Goal: Task Accomplishment & Management: Use online tool/utility

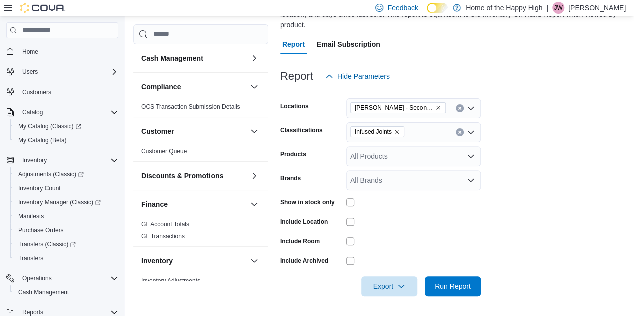
scroll to position [140, 0]
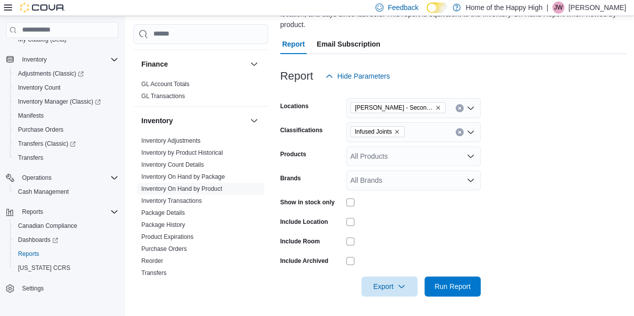
click at [397, 132] on icon "Remove Infused Joints from selection in this group" at bounding box center [397, 132] width 6 height 6
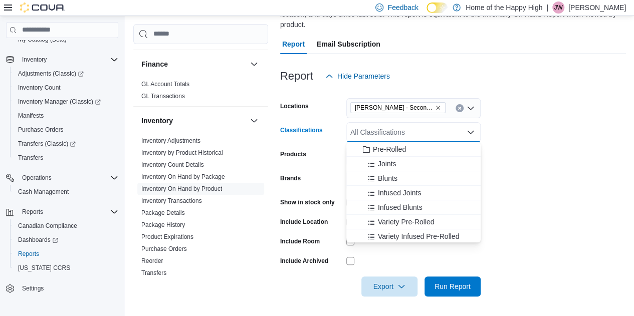
scroll to position [131, 0]
click at [383, 168] on span "Joints" at bounding box center [387, 163] width 19 height 10
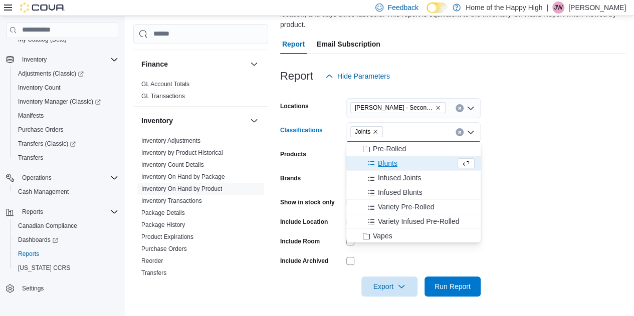
click at [560, 192] on form "Locations Warman - Second Ave - Prairie Records Classifications Joints Combo bo…" at bounding box center [453, 191] width 346 height 210
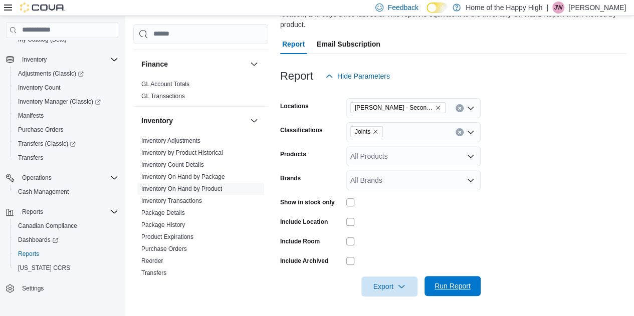
click at [443, 292] on span "Run Report" at bounding box center [452, 286] width 44 height 20
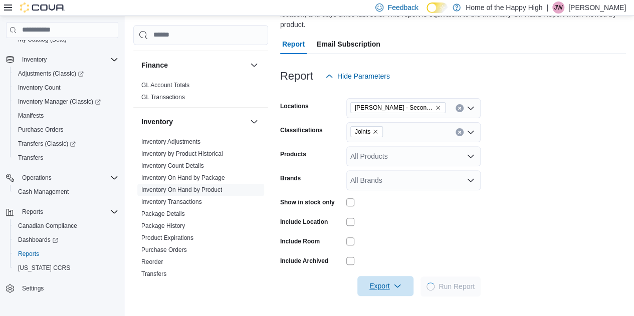
click at [386, 294] on span "Export" at bounding box center [385, 286] width 44 height 20
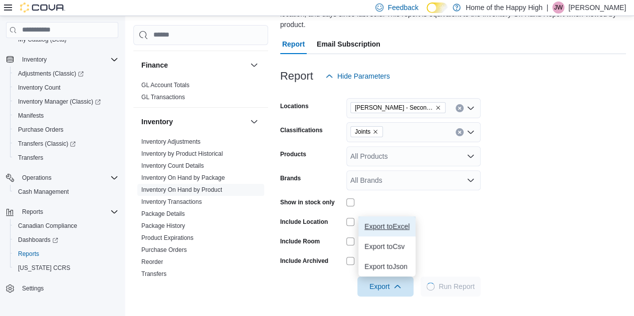
click at [386, 225] on span "Export to Excel" at bounding box center [386, 226] width 45 height 8
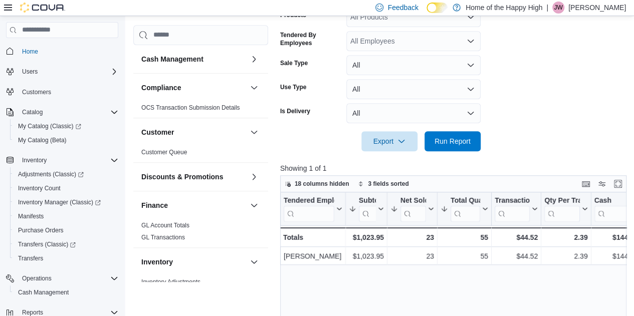
scroll to position [451, 0]
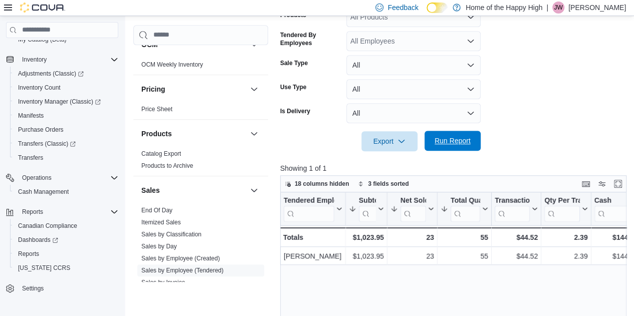
click at [439, 134] on span "Run Report" at bounding box center [452, 141] width 44 height 20
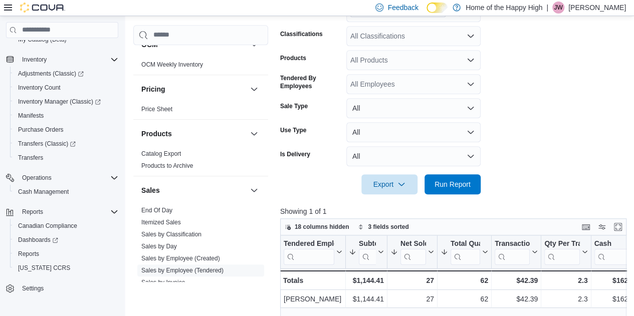
scroll to position [245, 0]
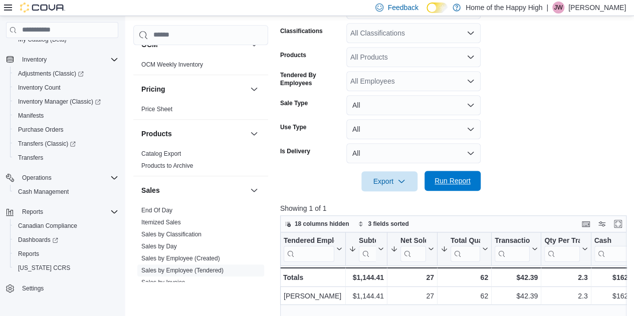
click at [469, 183] on span "Run Report" at bounding box center [452, 181] width 36 height 10
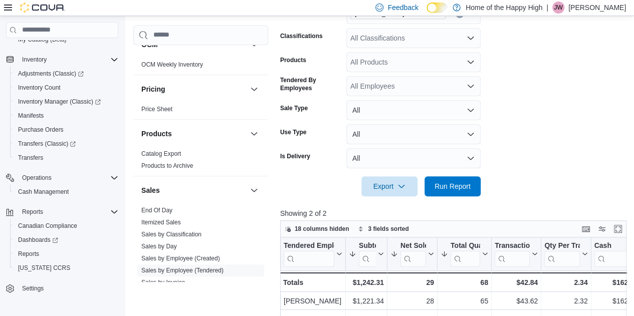
scroll to position [240, 0]
click at [387, 36] on div "All Classifications" at bounding box center [413, 39] width 134 height 20
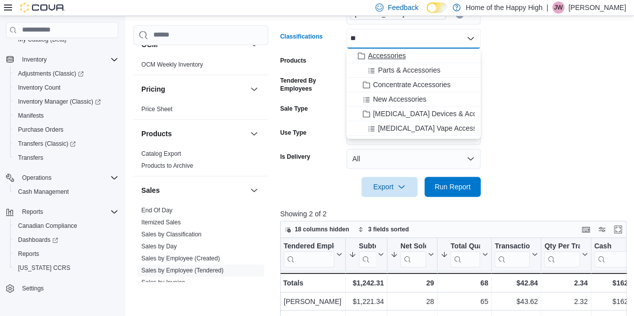
type input "**"
click at [392, 55] on span "Accessories" at bounding box center [387, 56] width 38 height 10
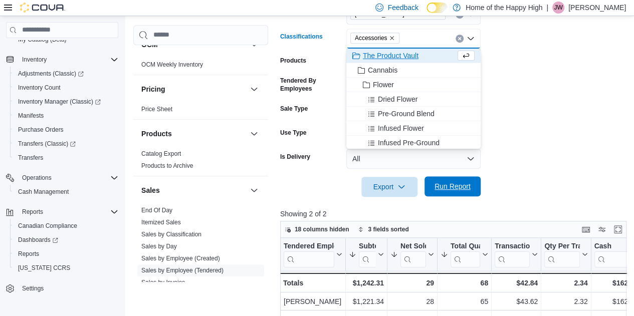
click at [452, 183] on span "Run Report" at bounding box center [452, 186] width 36 height 10
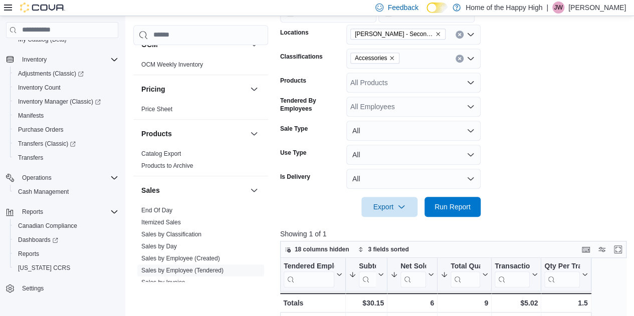
scroll to position [218, 0]
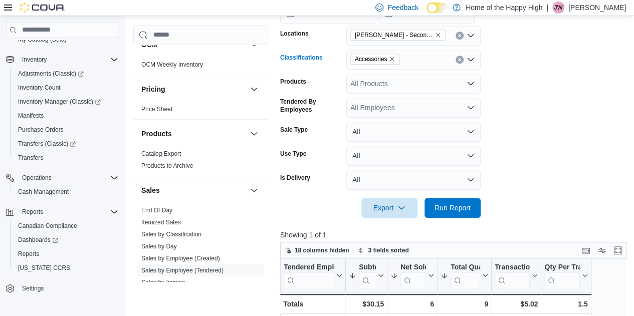
click at [461, 63] on button "Clear input" at bounding box center [460, 60] width 8 height 8
click at [451, 208] on span "Run Report" at bounding box center [452, 207] width 36 height 10
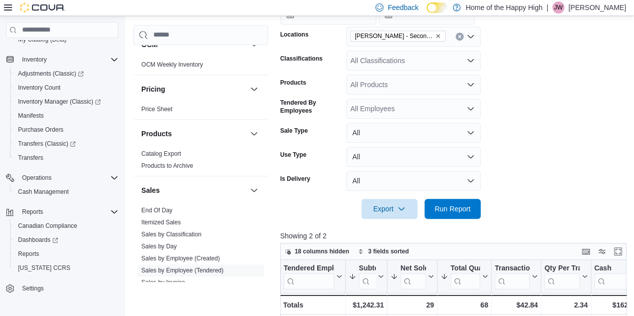
scroll to position [218, 0]
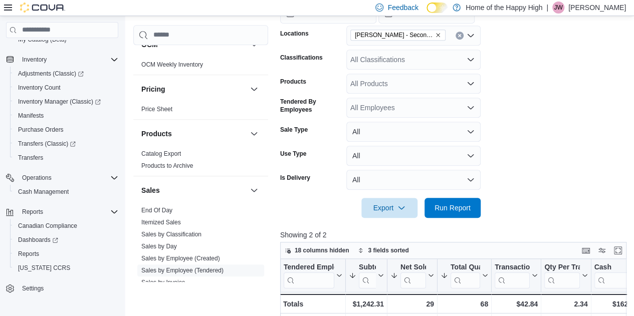
click at [580, 187] on form "**********" at bounding box center [455, 84] width 350 height 267
click at [497, 142] on form "**********" at bounding box center [455, 84] width 350 height 267
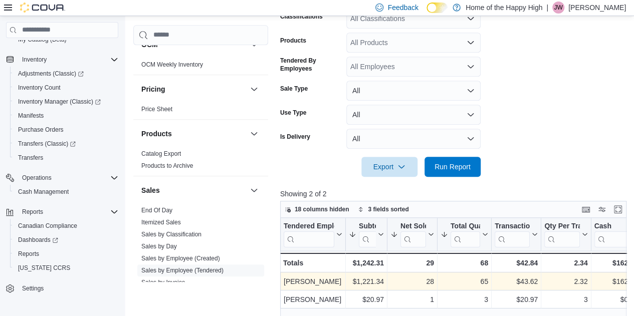
scroll to position [168, 0]
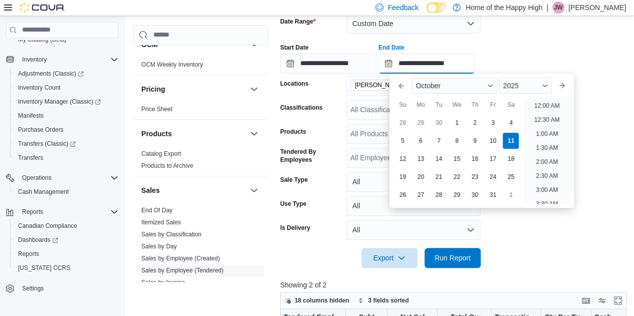
click at [468, 65] on input "**********" at bounding box center [426, 64] width 96 height 20
click at [551, 105] on li "4:00 PM" at bounding box center [547, 103] width 31 height 12
type input "**********"
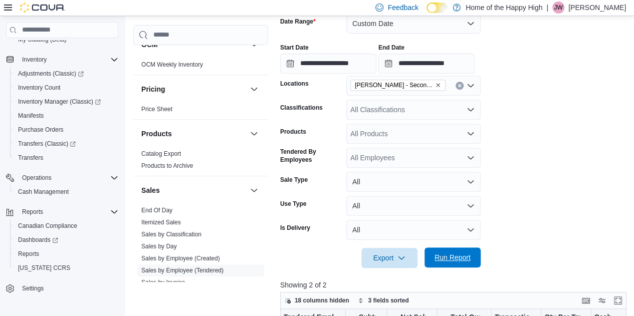
click at [447, 251] on span "Run Report" at bounding box center [452, 258] width 44 height 20
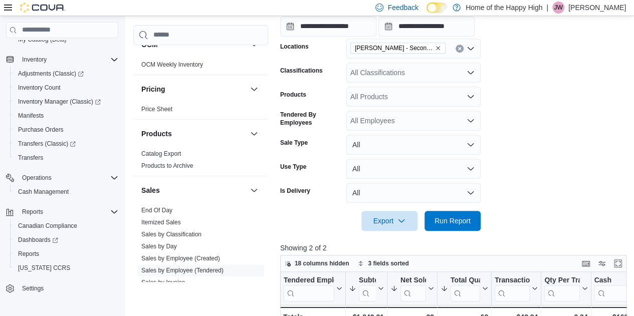
scroll to position [218, 0]
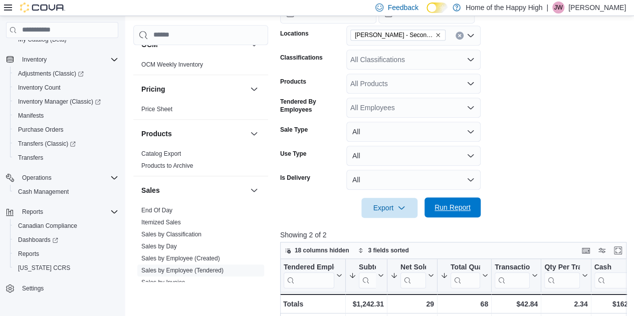
click at [464, 213] on span "Run Report" at bounding box center [452, 207] width 44 height 20
click at [524, 164] on form "**********" at bounding box center [455, 84] width 350 height 267
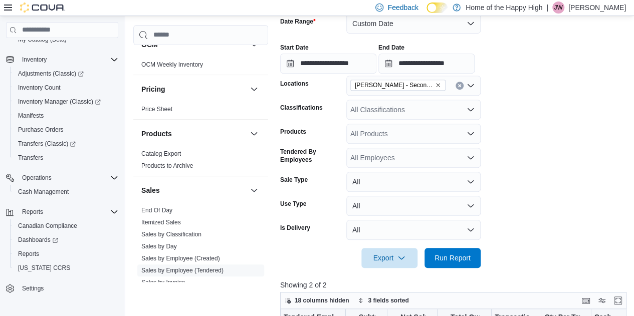
scroll to position [269, 0]
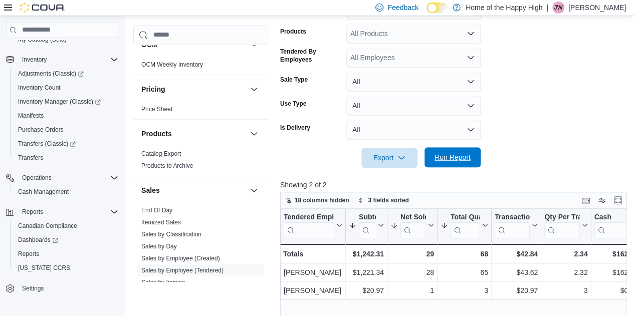
click at [450, 161] on span "Run Report" at bounding box center [452, 157] width 36 height 10
click at [464, 170] on div at bounding box center [455, 174] width 350 height 12
click at [455, 155] on span "Run Report" at bounding box center [452, 157] width 36 height 10
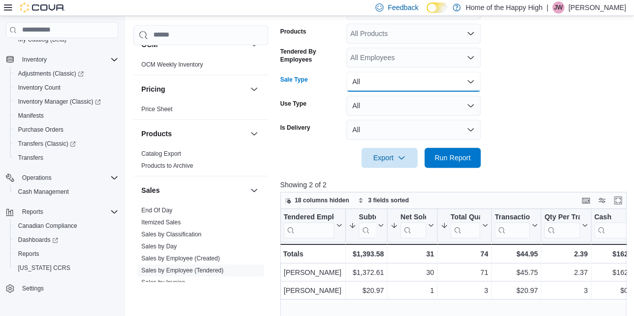
click at [369, 89] on button "All" at bounding box center [413, 82] width 134 height 20
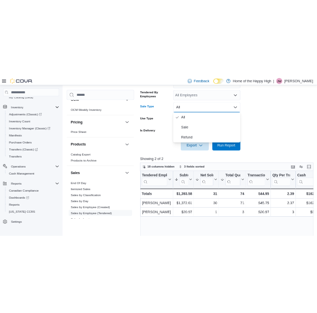
scroll to position [291, 0]
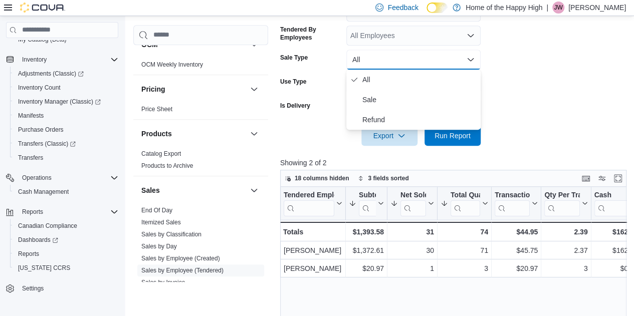
click at [556, 81] on form "**********" at bounding box center [455, 12] width 350 height 267
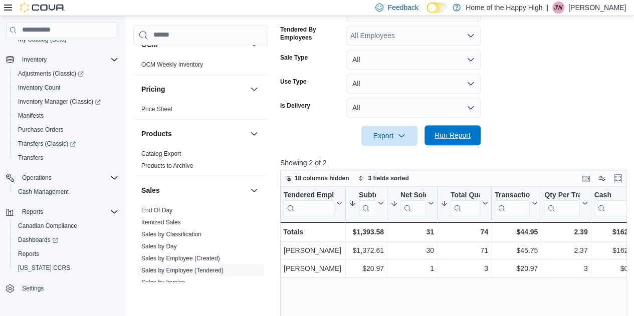
click at [456, 144] on span "Run Report" at bounding box center [452, 135] width 44 height 20
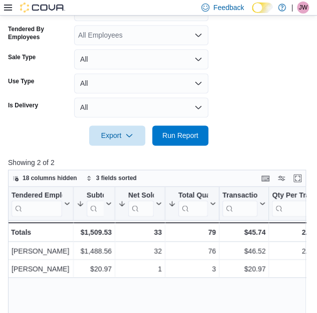
click at [4, 6] on div "Feedback Dark Mode Home of the Happy High | JW Jacob Williams" at bounding box center [158, 8] width 317 height 16
click at [4, 6] on icon at bounding box center [8, 8] width 8 height 8
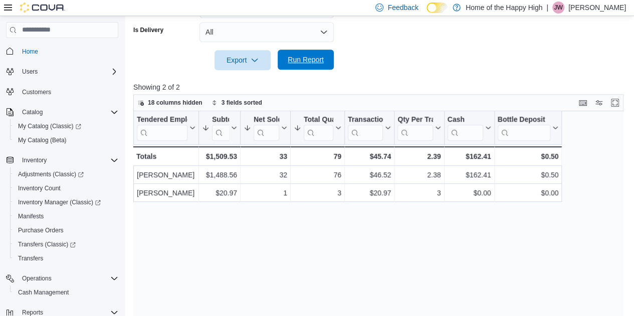
scroll to position [357, 0]
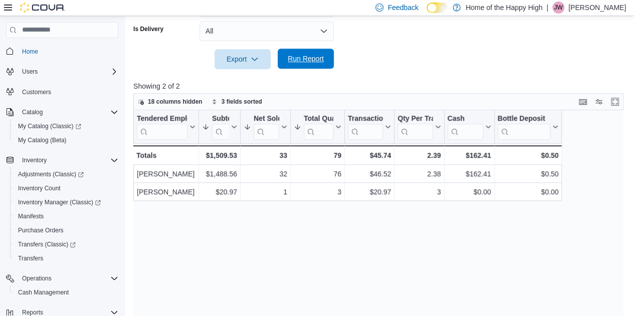
click at [317, 67] on span "Run Report" at bounding box center [306, 59] width 44 height 20
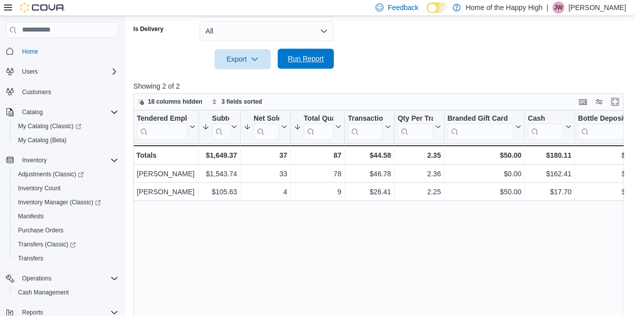
click at [317, 67] on span "Run Report" at bounding box center [306, 59] width 44 height 20
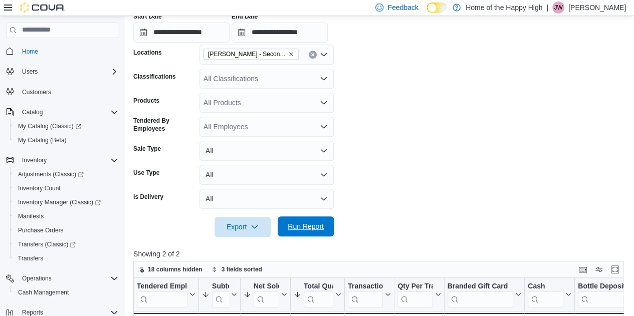
scroll to position [188, 0]
click at [269, 79] on div "All Classifications" at bounding box center [266, 79] width 134 height 20
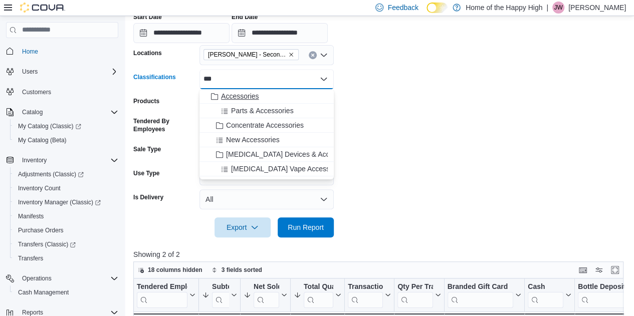
type input "***"
click at [249, 99] on span "Accessories" at bounding box center [240, 96] width 38 height 10
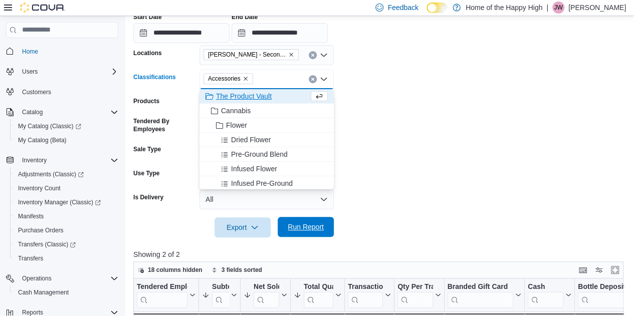
click at [310, 234] on span "Run Report" at bounding box center [306, 227] width 44 height 20
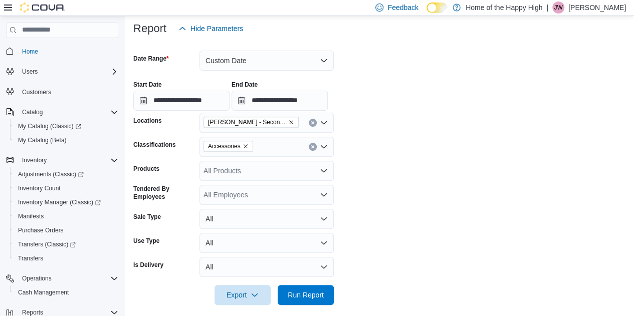
scroll to position [120, 0]
click at [243, 145] on icon "Remove Accessories from selection in this group" at bounding box center [246, 147] width 6 height 6
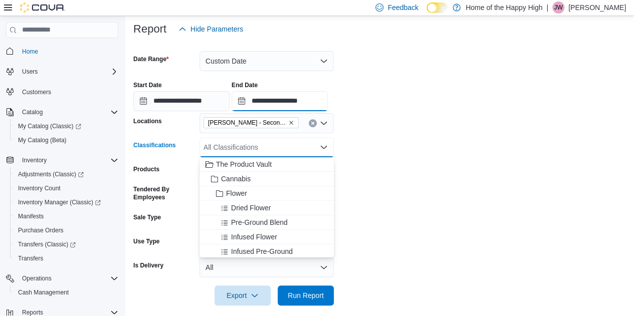
click at [328, 101] on input "**********" at bounding box center [280, 101] width 96 height 20
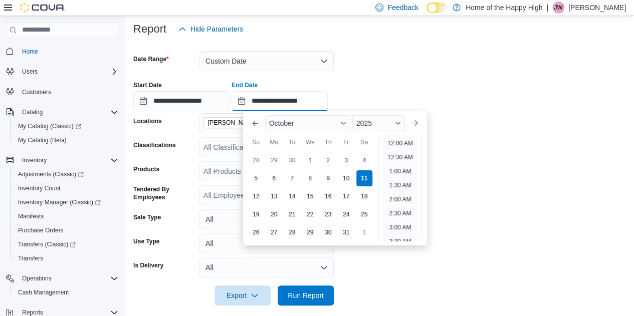
scroll to position [480, 0]
click at [404, 145] on li "5:00 PM" at bounding box center [400, 140] width 31 height 12
type input "**********"
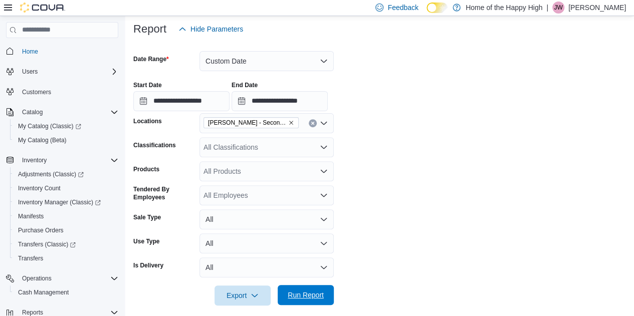
click at [312, 305] on span "Run Report" at bounding box center [306, 295] width 44 height 20
click at [419, 231] on form "**********" at bounding box center [380, 172] width 495 height 267
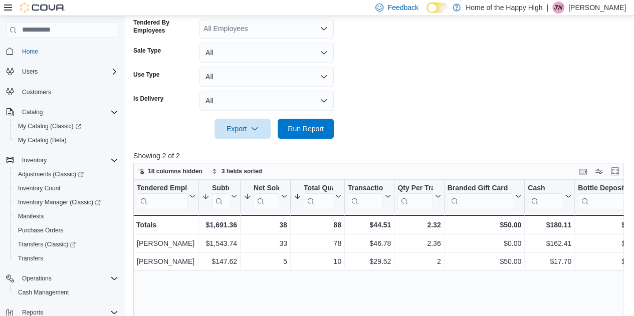
scroll to position [288, 0]
click at [316, 127] on span "Run Report" at bounding box center [306, 128] width 36 height 10
click at [313, 126] on span "Run Report" at bounding box center [306, 128] width 36 height 10
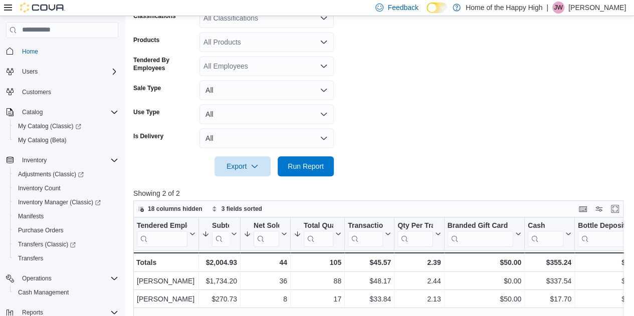
scroll to position [338, 0]
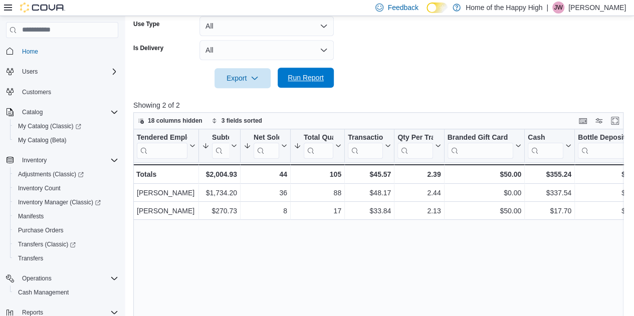
click at [313, 75] on span "Run Report" at bounding box center [306, 78] width 36 height 10
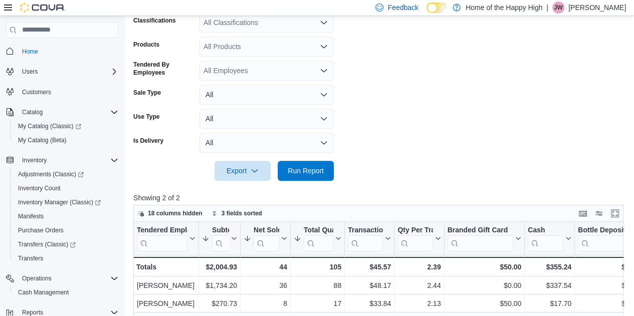
scroll to position [235, 0]
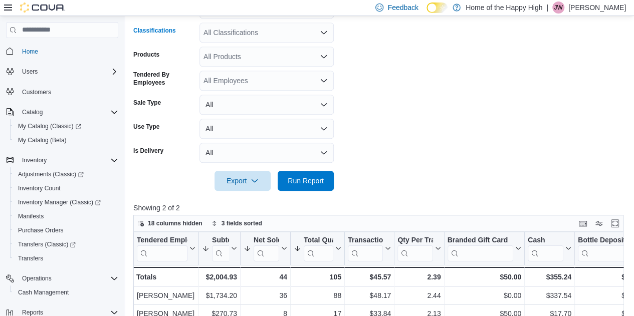
click at [232, 38] on div "All Classifications" at bounding box center [266, 33] width 134 height 20
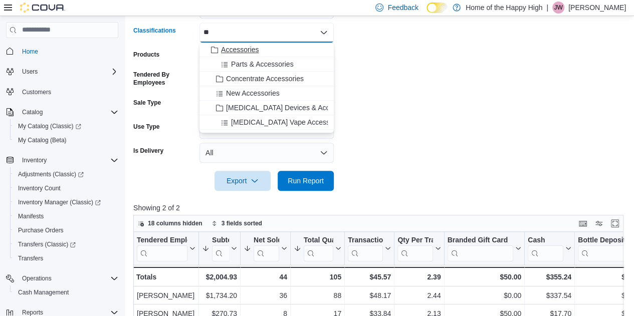
type input "**"
click at [238, 45] on span "Accessories" at bounding box center [240, 50] width 38 height 10
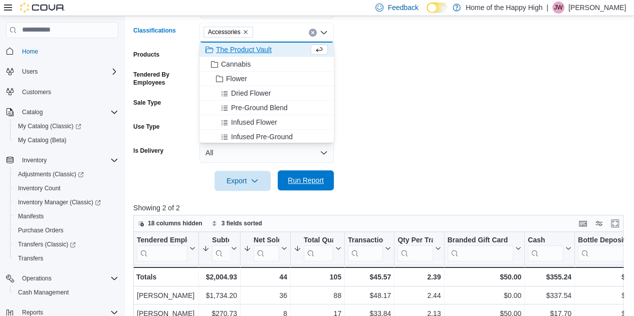
click at [322, 184] on span "Run Report" at bounding box center [306, 180] width 36 height 10
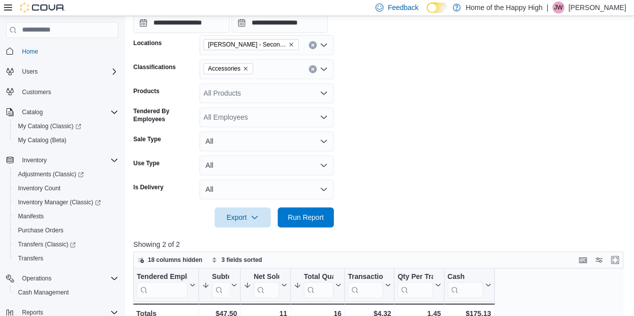
scroll to position [185, 0]
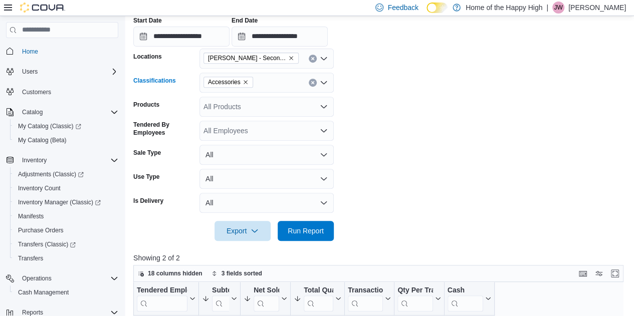
click at [315, 84] on button "Clear input" at bounding box center [313, 83] width 8 height 8
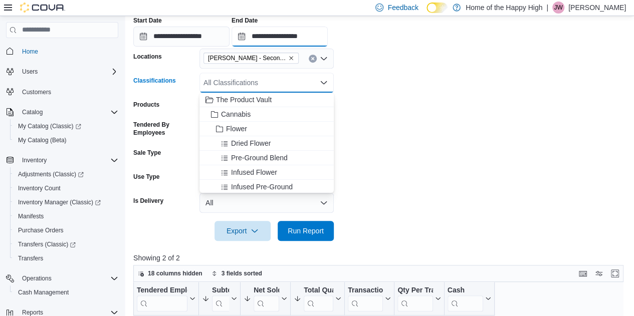
click at [321, 41] on input "**********" at bounding box center [280, 37] width 96 height 20
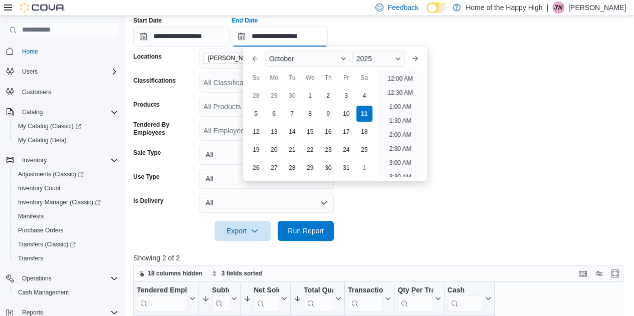
scroll to position [508, 0]
click at [399, 73] on li "6:00 PM" at bounding box center [400, 76] width 31 height 12
type input "**********"
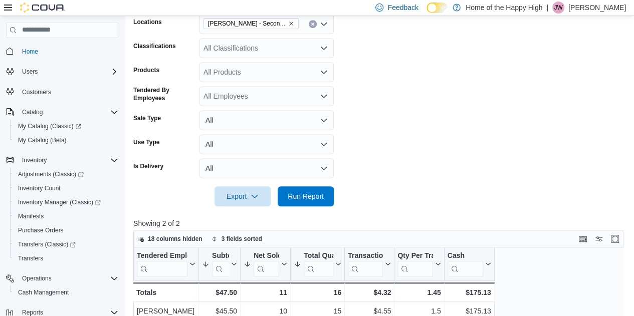
scroll to position [235, 0]
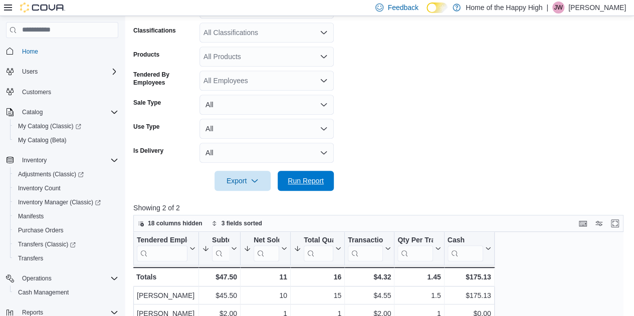
click at [294, 178] on span "Run Report" at bounding box center [306, 181] width 36 height 10
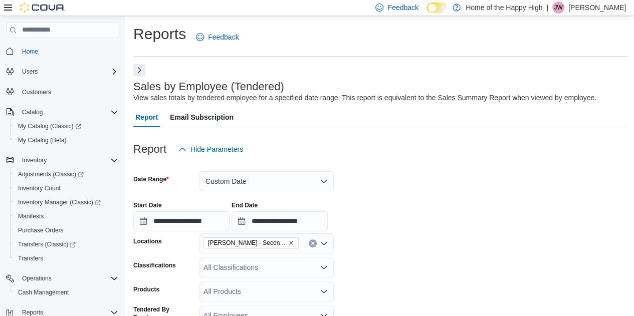
click at [142, 70] on button "Next" at bounding box center [139, 70] width 12 height 12
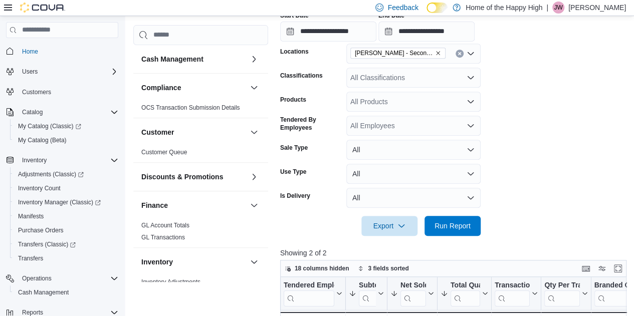
scroll to position [100, 0]
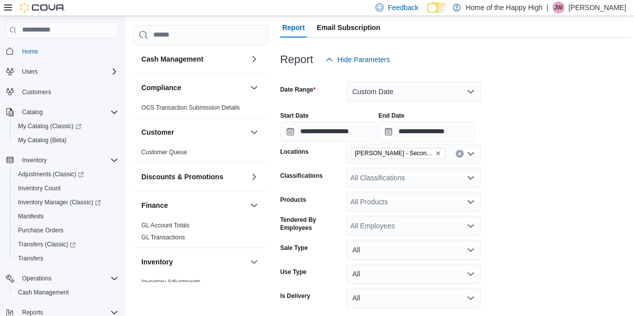
click at [542, 173] on form "**********" at bounding box center [455, 203] width 350 height 267
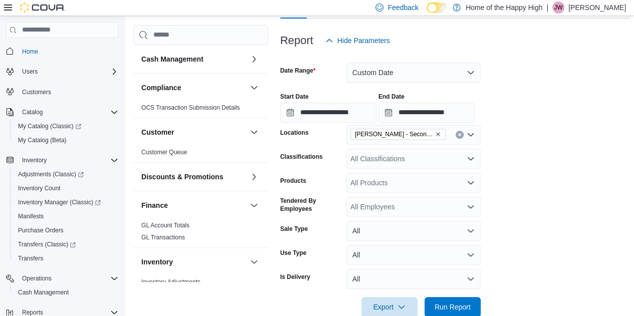
scroll to position [256, 0]
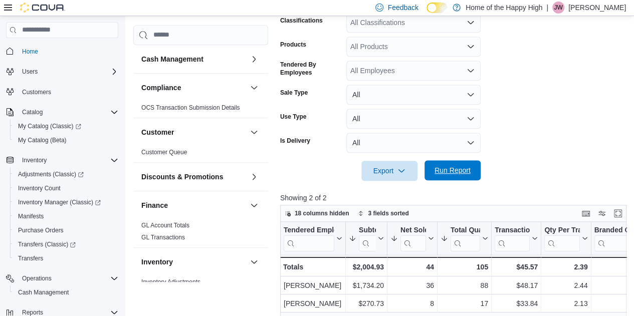
click at [470, 173] on span "Run Report" at bounding box center [452, 170] width 36 height 10
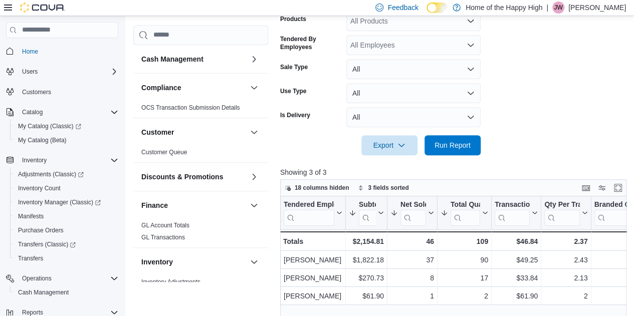
scroll to position [282, 0]
click at [460, 143] on span "Run Report" at bounding box center [452, 144] width 36 height 10
click at [471, 142] on span "Run Report" at bounding box center [452, 144] width 44 height 20
click at [446, 138] on span "Run Report" at bounding box center [452, 144] width 44 height 20
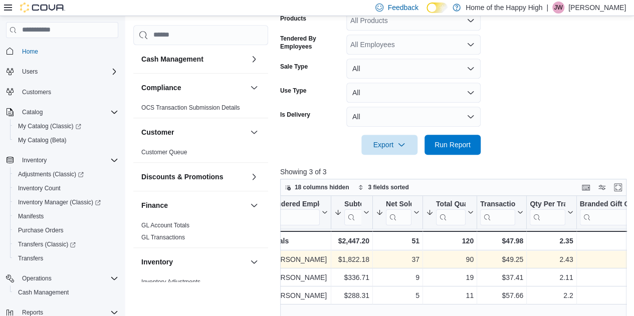
scroll to position [0, 0]
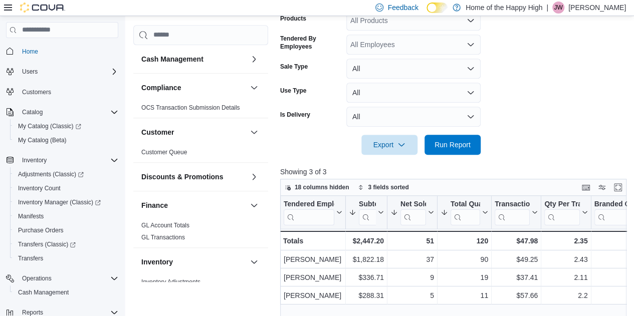
drag, startPoint x: 567, startPoint y: 62, endPoint x: 512, endPoint y: 97, distance: 65.8
click at [568, 62] on form "**********" at bounding box center [455, 21] width 350 height 267
click at [461, 155] on div at bounding box center [455, 161] width 350 height 12
click at [453, 129] on div at bounding box center [455, 131] width 350 height 8
click at [449, 150] on span "Run Report" at bounding box center [452, 144] width 44 height 20
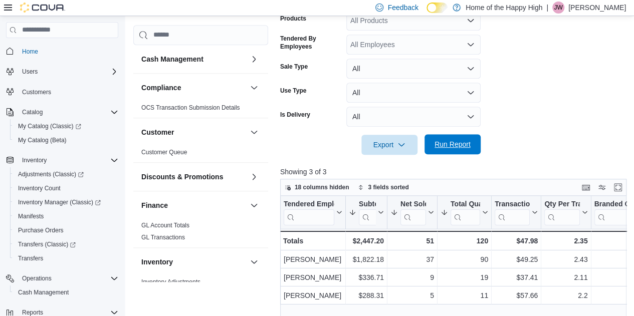
click at [456, 145] on span "Run Report" at bounding box center [452, 144] width 36 height 10
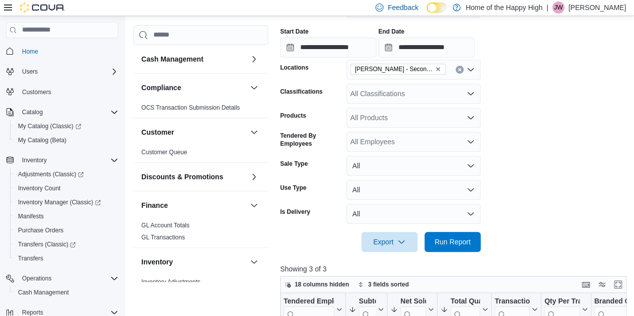
scroll to position [184, 0]
click at [454, 240] on span "Run Report" at bounding box center [452, 242] width 36 height 10
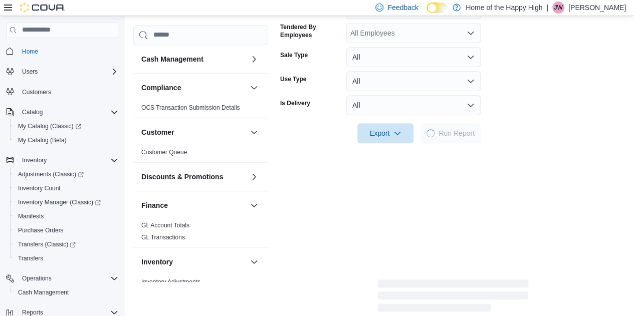
scroll to position [310, 0]
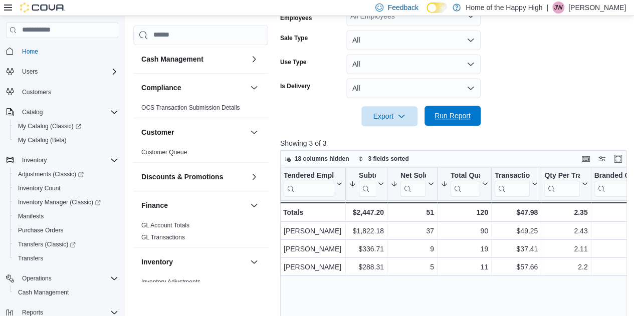
click at [443, 118] on span "Run Report" at bounding box center [452, 116] width 36 height 10
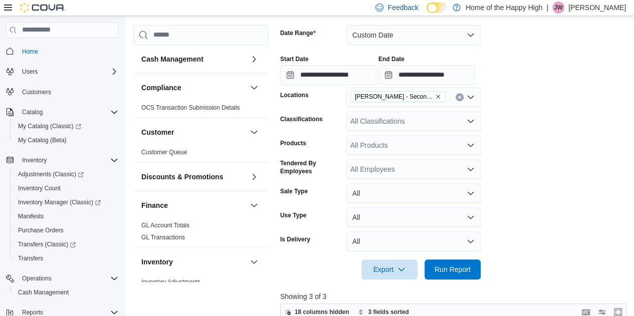
scroll to position [156, 0]
click at [400, 120] on div "All Classifications" at bounding box center [413, 122] width 134 height 20
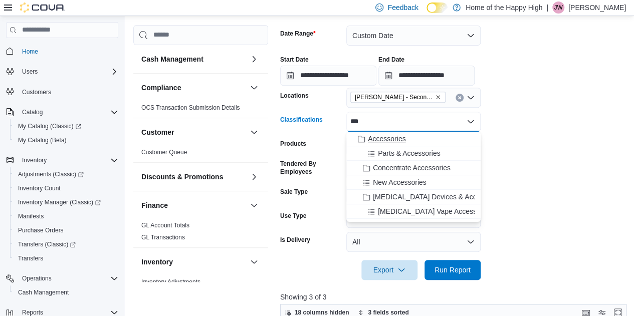
type input "***"
click at [401, 136] on span "Accessories" at bounding box center [387, 139] width 38 height 10
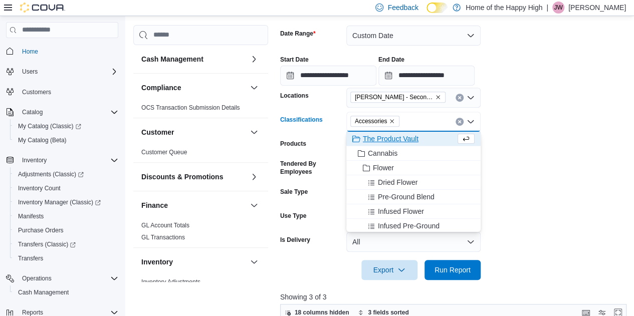
click at [581, 166] on form "**********" at bounding box center [455, 147] width 350 height 267
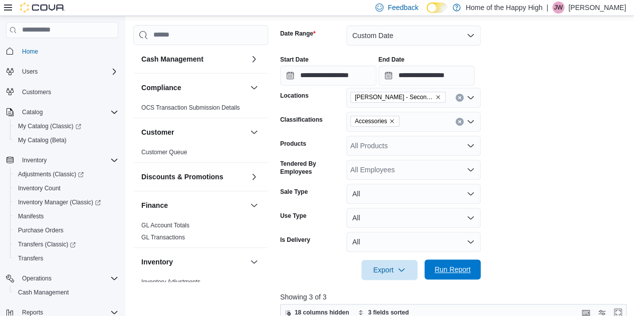
click at [471, 280] on span "Run Report" at bounding box center [452, 270] width 44 height 20
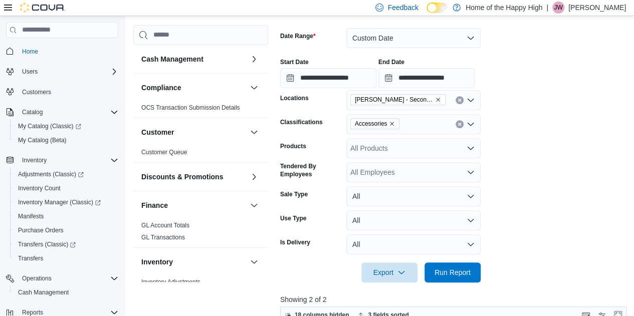
scroll to position [153, 0]
click at [391, 124] on icon "Remove Accessories from selection in this group" at bounding box center [392, 124] width 4 height 4
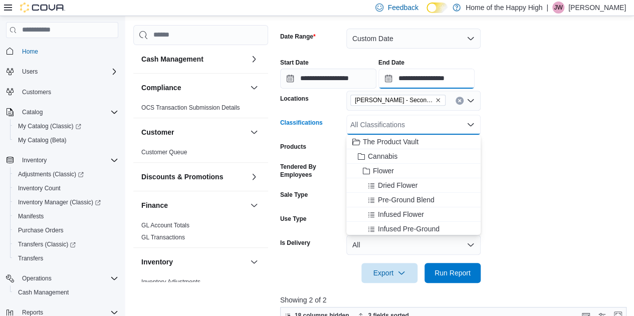
click at [475, 74] on input "**********" at bounding box center [426, 79] width 96 height 20
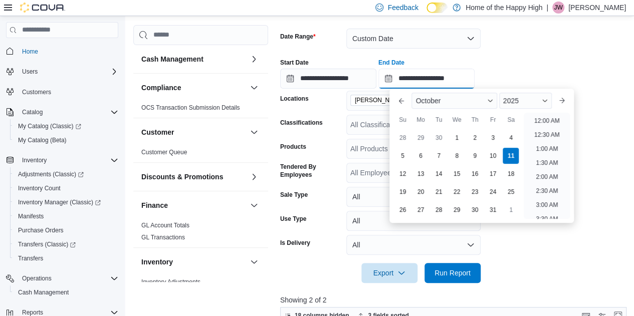
scroll to position [536, 0]
click at [553, 118] on li "7:00 PM" at bounding box center [547, 118] width 31 height 12
type input "**********"
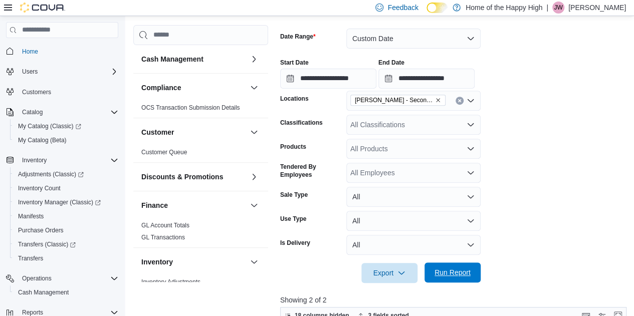
click at [449, 278] on span "Run Report" at bounding box center [452, 273] width 44 height 20
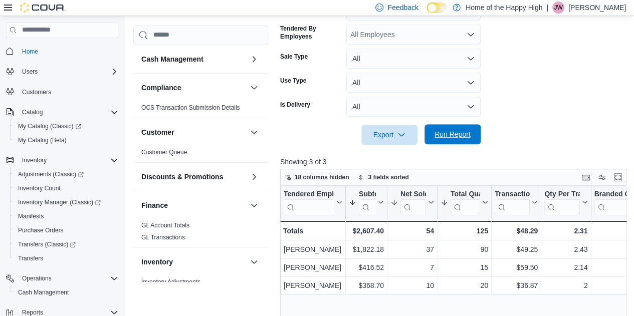
scroll to position [405, 0]
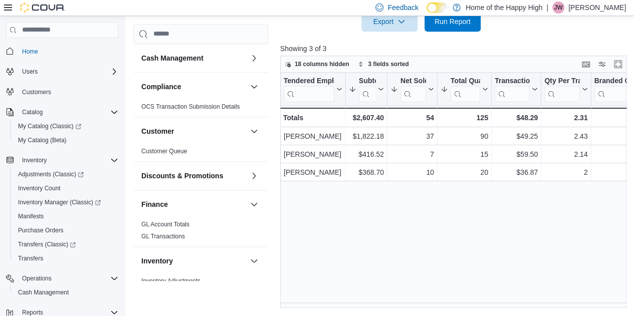
click at [479, 263] on div "Tendered Employee Click to view column header actions Subtotal Sorted by Net So…" at bounding box center [455, 191] width 350 height 237
click at [463, 26] on span "Run Report" at bounding box center [452, 21] width 44 height 20
click at [472, 21] on span "Run Report" at bounding box center [452, 21] width 44 height 20
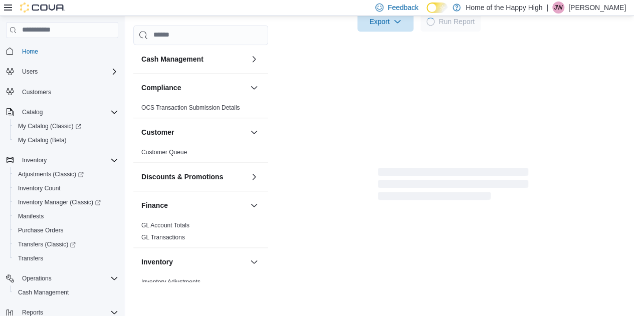
click at [538, 41] on div at bounding box center [453, 38] width 346 height 12
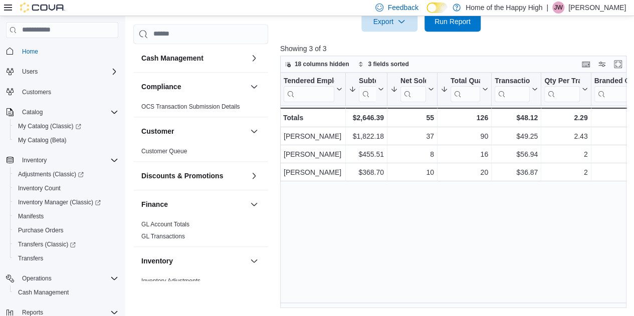
click at [504, 43] on div at bounding box center [455, 38] width 350 height 12
click at [472, 24] on span "Run Report" at bounding box center [452, 21] width 44 height 20
click at [552, 70] on div "18 columns hidden 3 fields sorted" at bounding box center [453, 64] width 346 height 17
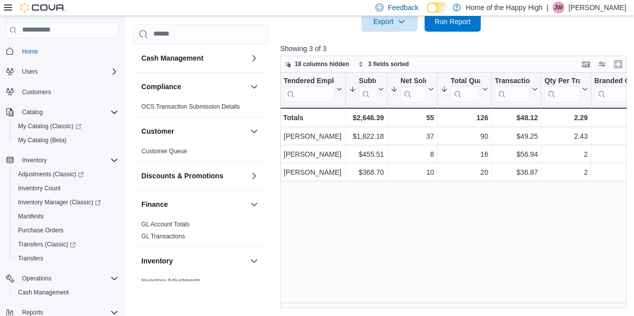
click at [518, 42] on div at bounding box center [455, 38] width 350 height 12
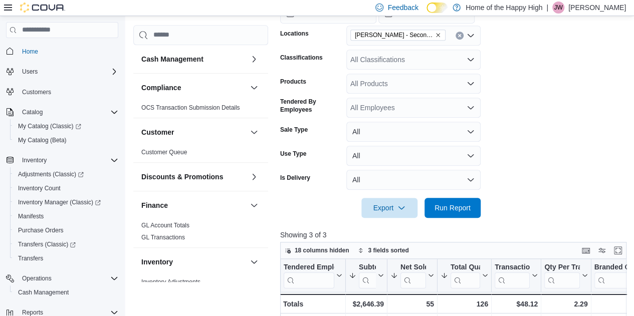
scroll to position [204, 0]
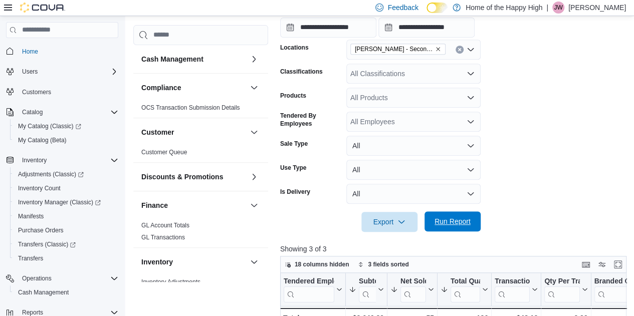
click at [464, 216] on span "Run Report" at bounding box center [452, 221] width 44 height 20
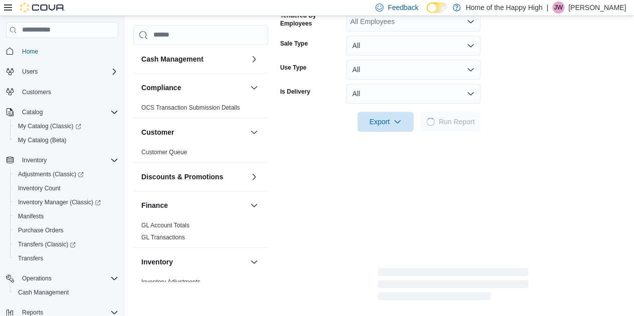
scroll to position [355, 0]
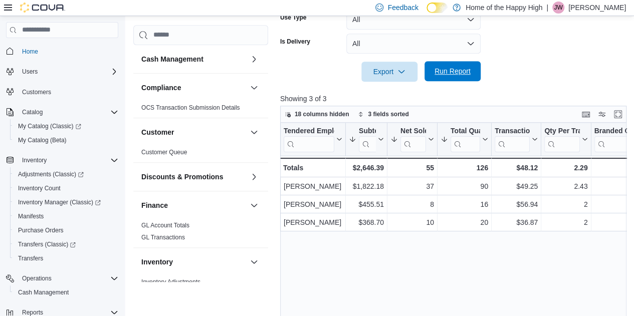
click at [451, 75] on span "Run Report" at bounding box center [452, 71] width 36 height 10
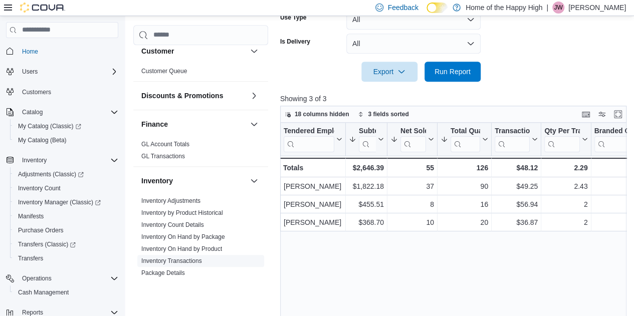
scroll to position [150, 0]
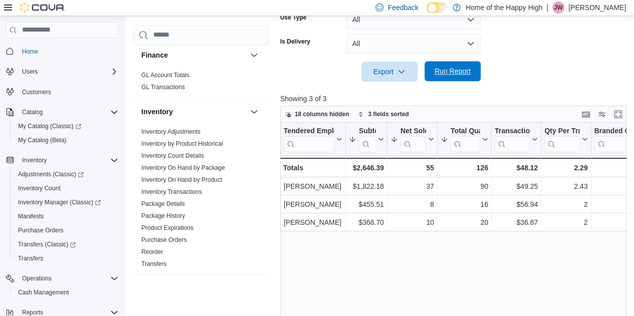
click at [451, 75] on span "Run Report" at bounding box center [452, 71] width 36 height 10
click at [471, 63] on span "Run Report" at bounding box center [452, 71] width 44 height 20
click at [456, 70] on span "Run Report" at bounding box center [452, 71] width 36 height 10
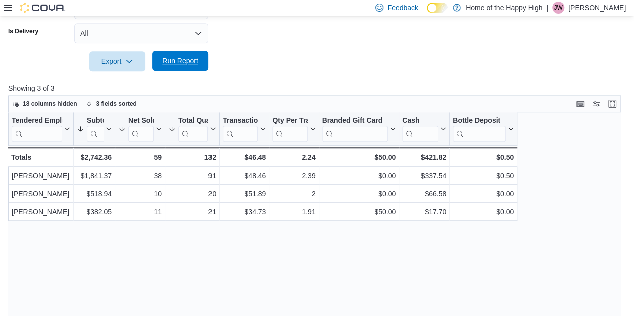
click at [186, 61] on span "Run Report" at bounding box center [180, 61] width 36 height 10
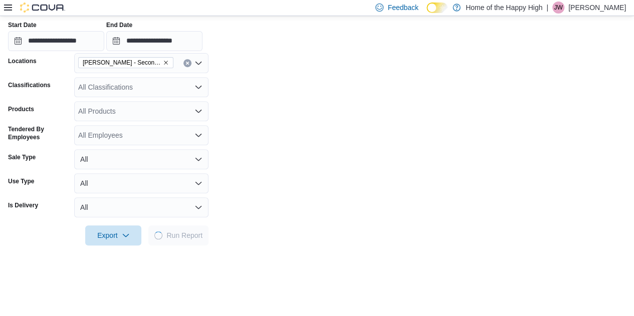
scroll to position [0, 0]
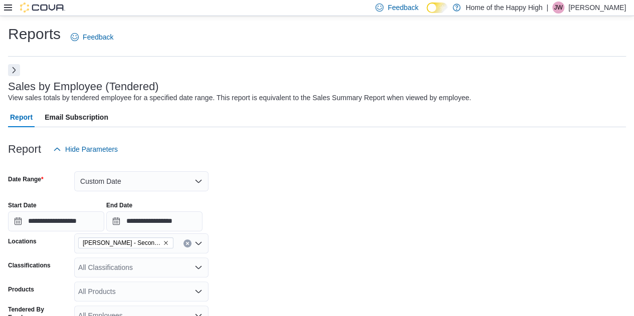
click at [17, 70] on button "Next" at bounding box center [14, 70] width 12 height 12
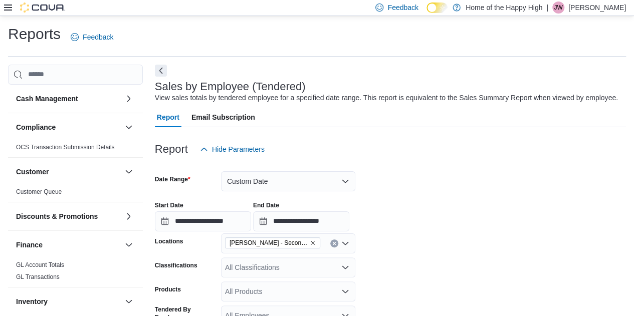
click at [7, 8] on icon at bounding box center [8, 8] width 8 height 6
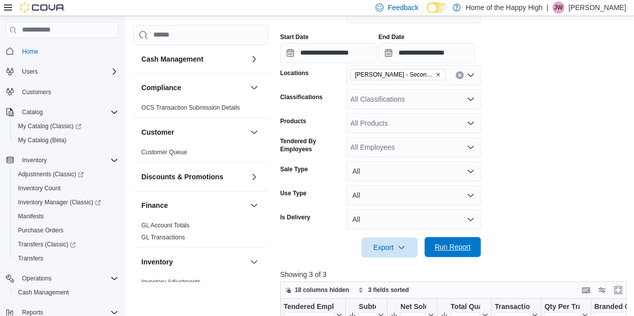
scroll to position [200, 0]
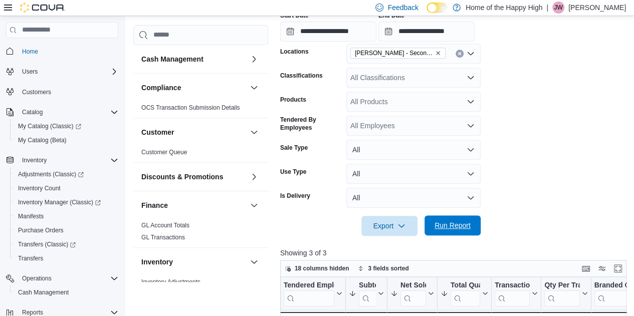
click at [460, 226] on span "Run Report" at bounding box center [452, 225] width 36 height 10
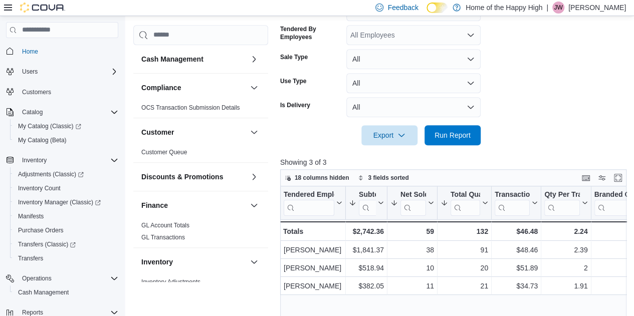
scroll to position [301, 0]
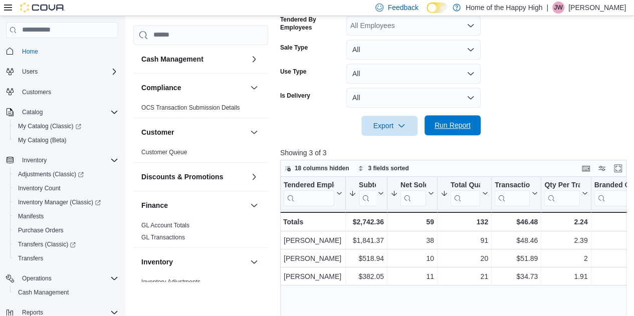
click at [469, 127] on span "Run Report" at bounding box center [452, 125] width 36 height 10
drag, startPoint x: 507, startPoint y: 121, endPoint x: 472, endPoint y: 124, distance: 34.7
click at [472, 124] on form "**********" at bounding box center [455, 2] width 350 height 267
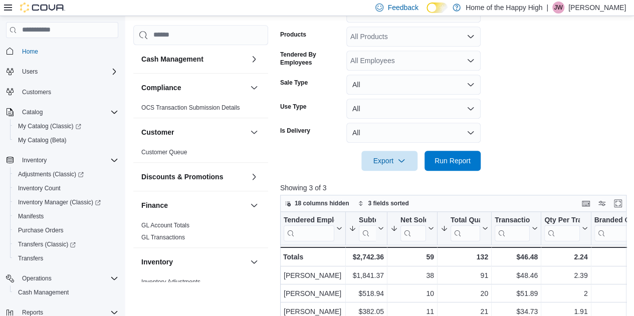
scroll to position [251, 0]
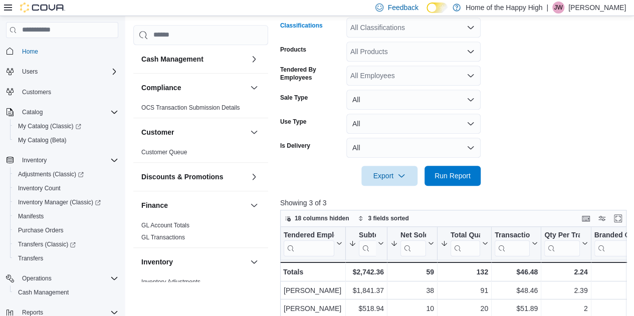
click at [374, 35] on div "All Classifications" at bounding box center [413, 28] width 134 height 20
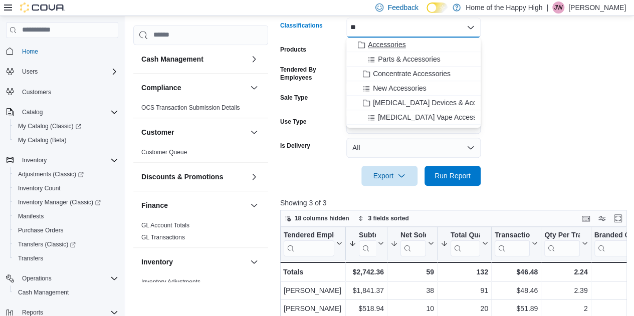
type input "**"
click at [380, 42] on span "Accessories" at bounding box center [387, 45] width 38 height 10
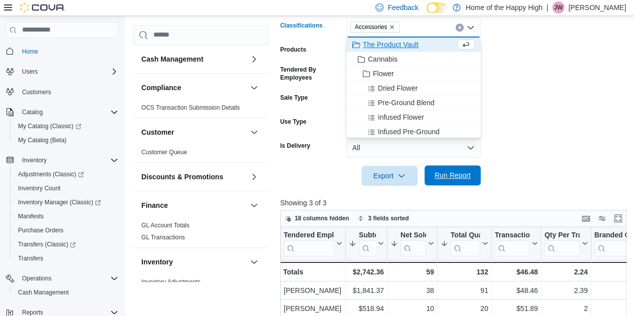
click at [467, 168] on span "Run Report" at bounding box center [452, 175] width 44 height 20
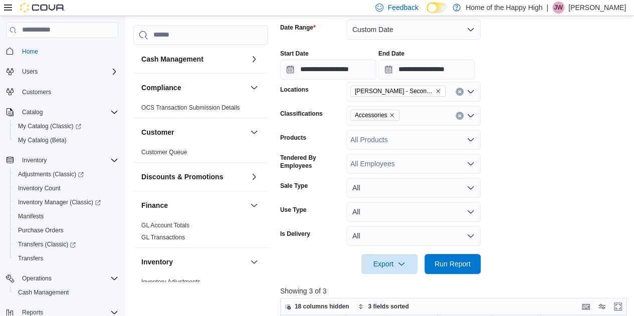
scroll to position [150, 0]
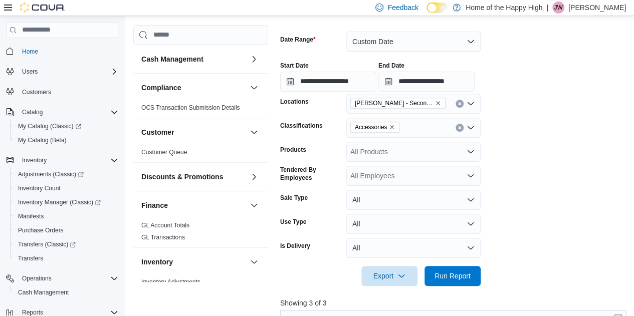
click at [458, 130] on button "Clear input" at bounding box center [460, 128] width 8 height 8
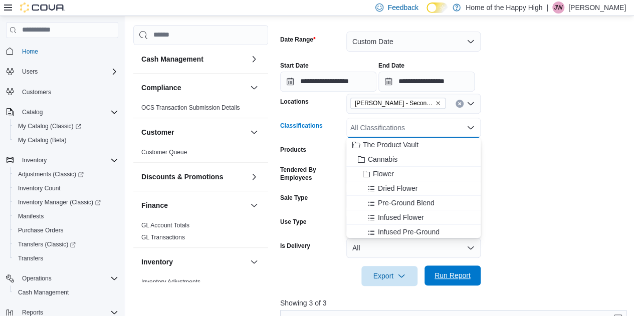
click at [457, 271] on span "Run Report" at bounding box center [452, 276] width 36 height 10
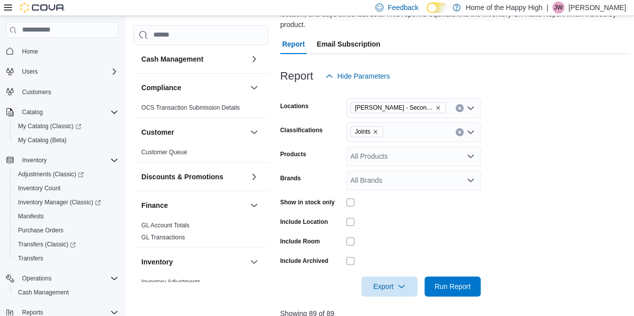
scroll to position [140, 0]
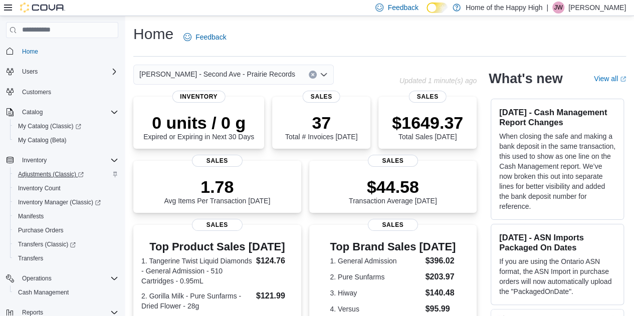
scroll to position [101, 0]
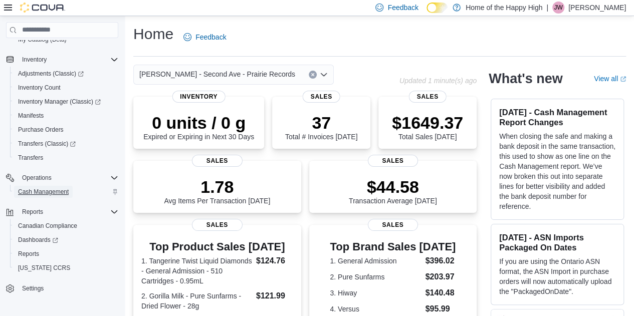
click at [51, 188] on span "Cash Management" at bounding box center [43, 192] width 51 height 8
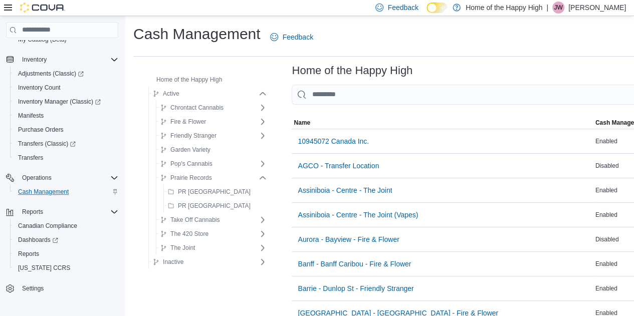
click at [139, 237] on div "Home of the Happy High Active Chrontact Cannabis Chrontact Cannabis Fire & Flow…" at bounding box center [204, 171] width 134 height 204
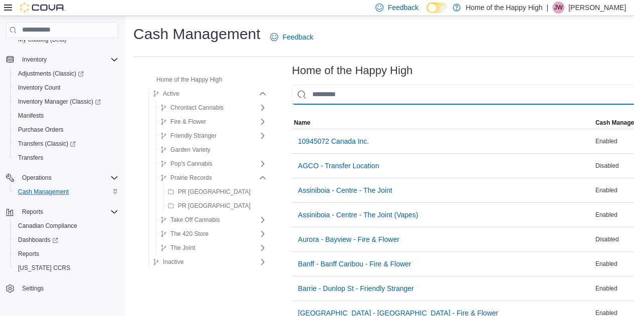
click at [328, 86] on input "This is a search bar. As you type, the results lower in the page will automatic…" at bounding box center [505, 95] width 427 height 20
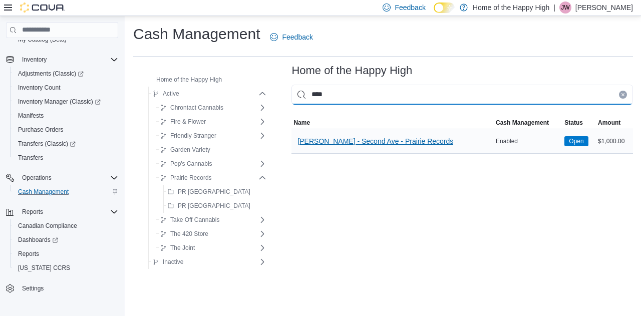
type input "****"
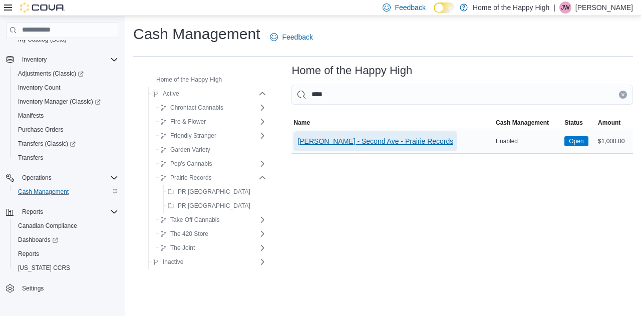
click at [391, 142] on span "[PERSON_NAME] - Second Ave - Prairie Records" at bounding box center [376, 141] width 156 height 10
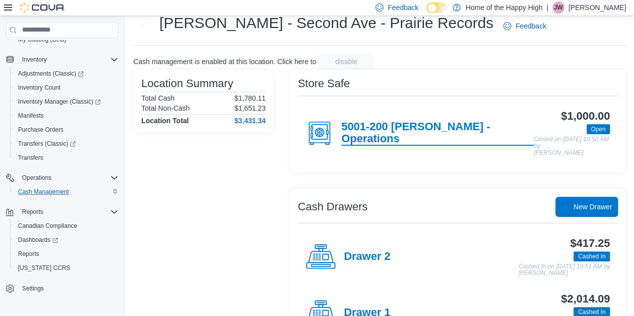
click at [394, 134] on h4 "5001-200 [PERSON_NAME] - Operations" at bounding box center [437, 133] width 192 height 25
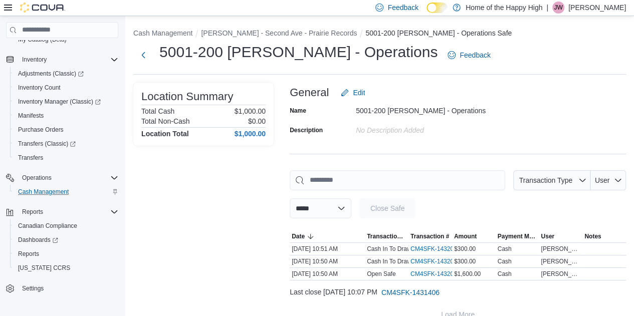
scroll to position [15, 0]
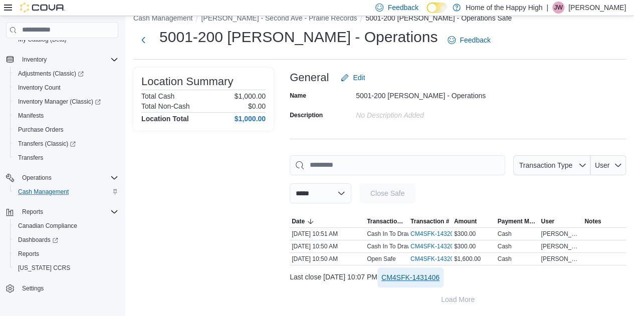
click at [439, 276] on span "CM4SFK-1431406" at bounding box center [410, 278] width 58 height 10
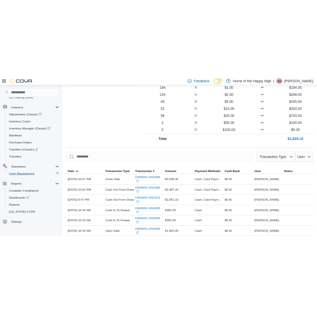
scroll to position [305, 0]
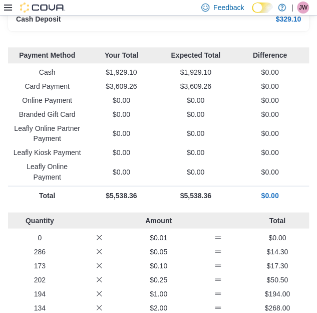
click at [267, 66] on div "Payment Method Your Total Expected Total Difference Cash $1,929.10 $1,929.10 $0…" at bounding box center [158, 125] width 301 height 157
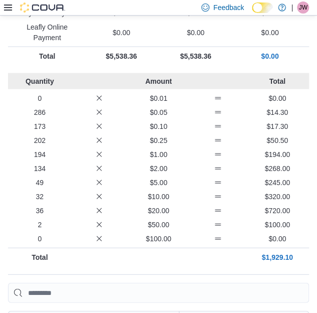
scroll to position [0, 0]
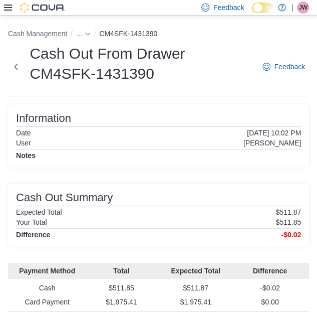
click at [265, 178] on div "Information Date [DATE] 10:02 PM User [PERSON_NAME] Notes Cash Out Summary Expe…" at bounding box center [158, 175] width 301 height 142
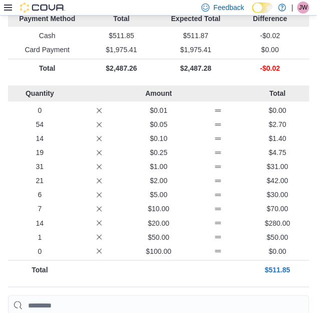
scroll to position [253, 0]
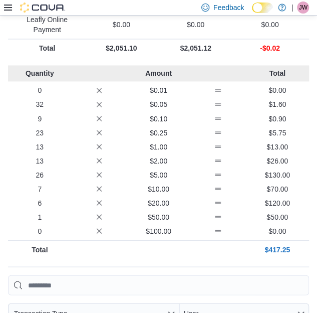
scroll to position [360, 0]
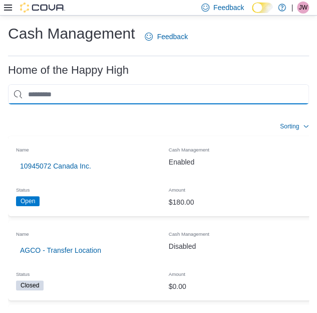
click at [129, 97] on input "This is a search bar. As you type, the results lower in the page will automatic…" at bounding box center [158, 94] width 301 height 20
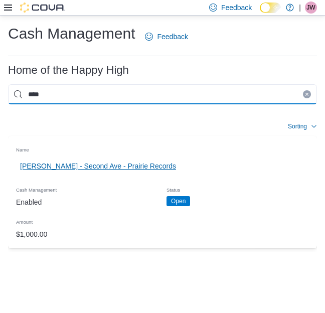
type input "****"
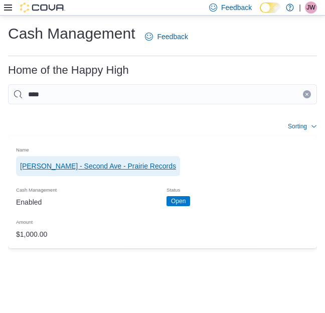
click at [107, 165] on span "[PERSON_NAME] - Second Ave - Prairie Records" at bounding box center [98, 166] width 156 height 10
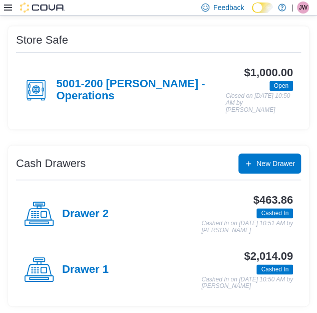
scroll to position [159, 0]
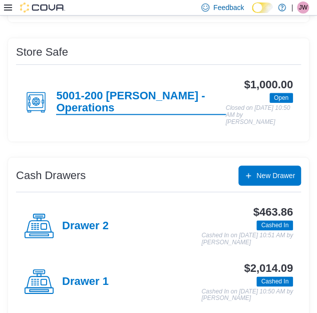
click at [105, 102] on h4 "5001-200 [PERSON_NAME] - Operations" at bounding box center [140, 102] width 169 height 25
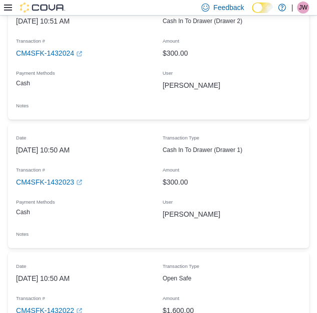
scroll to position [483, 0]
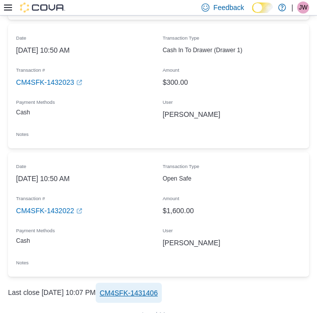
click at [158, 283] on span "CM4SFK-1431406" at bounding box center [129, 293] width 58 height 20
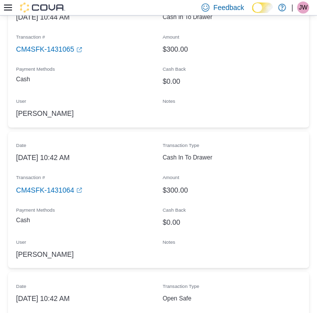
scroll to position [1234, 0]
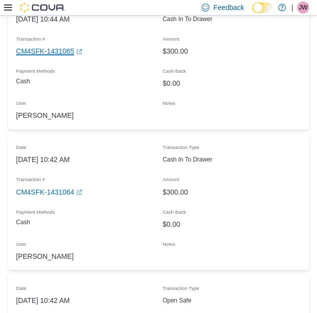
click at [61, 45] on link "CM4SFK-1431065 (opens in a new tab or window)" at bounding box center [49, 51] width 66 height 12
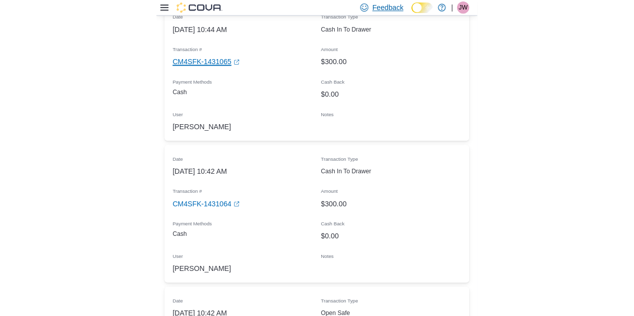
scroll to position [247, 0]
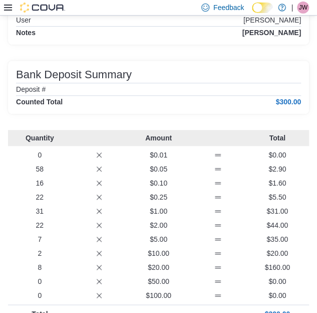
scroll to position [157, 0]
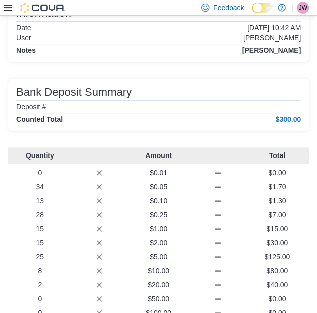
scroll to position [157, 0]
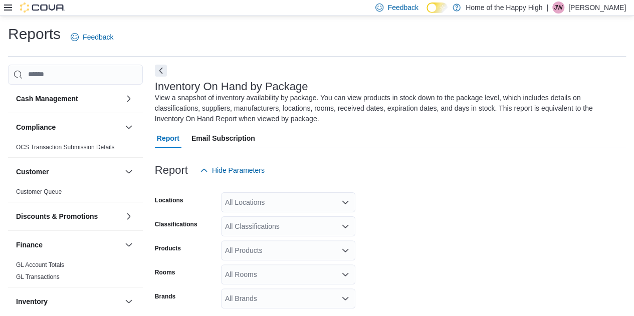
scroll to position [44, 0]
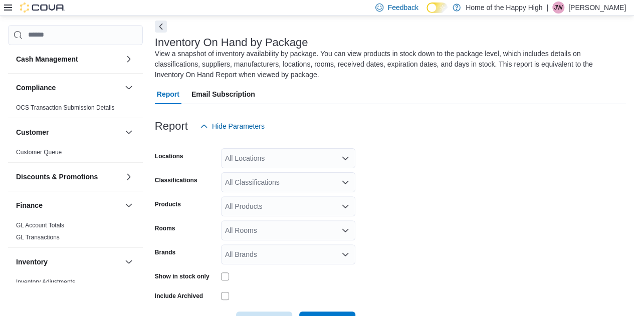
click at [262, 156] on div "All Locations" at bounding box center [288, 158] width 134 height 20
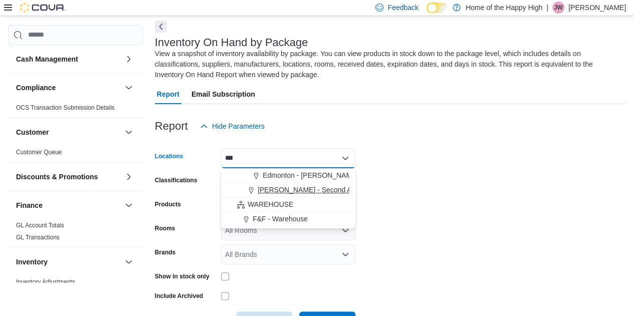
type input "***"
click at [270, 191] on span "[PERSON_NAME] - Second Ave - Prairie Records" at bounding box center [336, 190] width 156 height 10
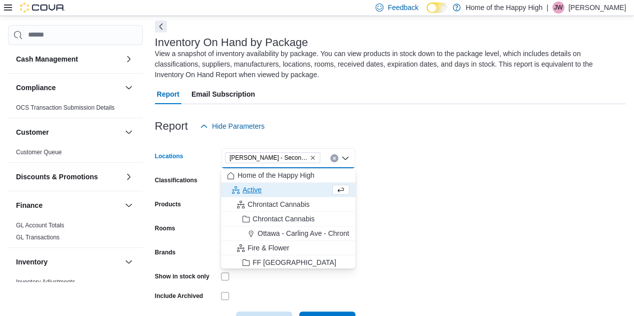
click at [345, 127] on div "Report Hide Parameters" at bounding box center [390, 126] width 471 height 20
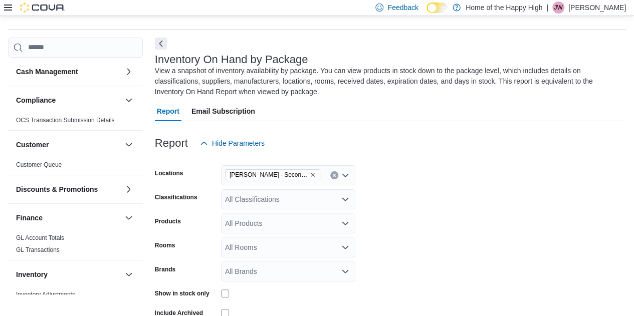
scroll to position [0, 0]
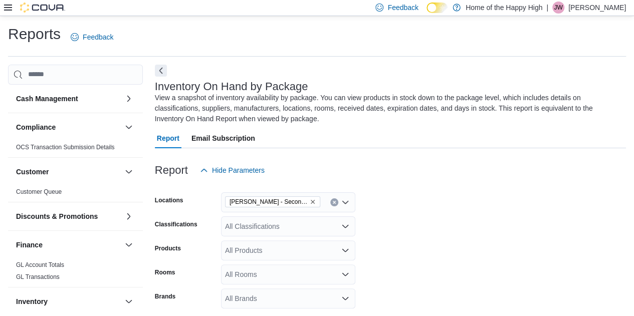
click at [6, 9] on icon at bounding box center [8, 8] width 8 height 8
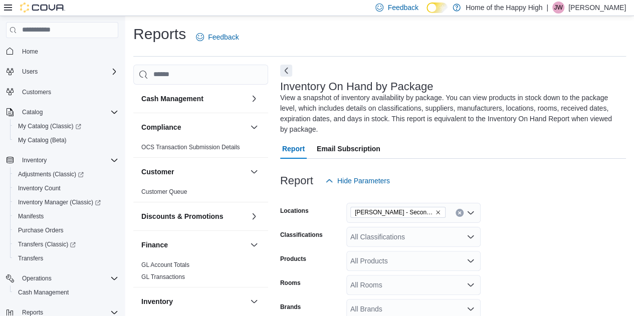
scroll to position [79, 0]
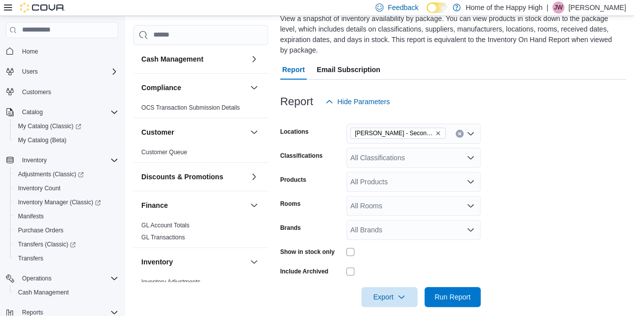
click at [388, 148] on div "All Classifications" at bounding box center [413, 158] width 134 height 20
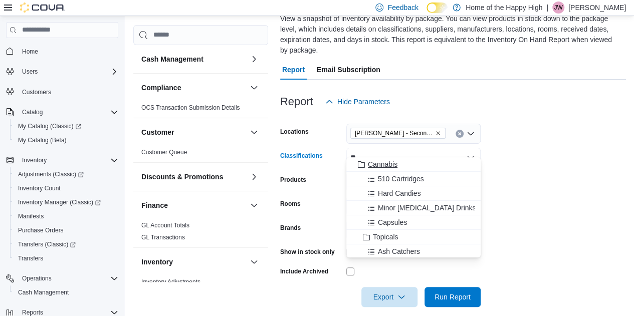
type input "**"
click at [391, 170] on button "Cannabis" at bounding box center [413, 164] width 134 height 15
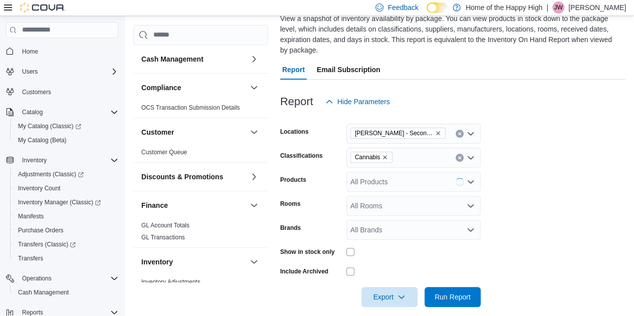
click at [578, 202] on form "Locations [PERSON_NAME] - Second Ave - Prairie Records Classifications Cannabis…" at bounding box center [453, 209] width 346 height 195
click at [416, 289] on button "Export" at bounding box center [389, 297] width 56 height 20
click at [402, 226] on span "Export to Excel" at bounding box center [390, 226] width 45 height 8
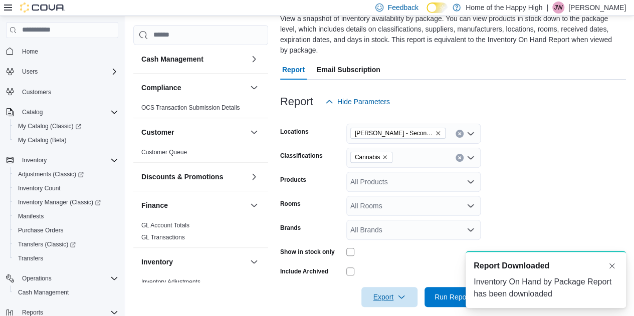
scroll to position [0, 0]
